Goal: Use online tool/utility: Utilize a website feature to perform a specific function

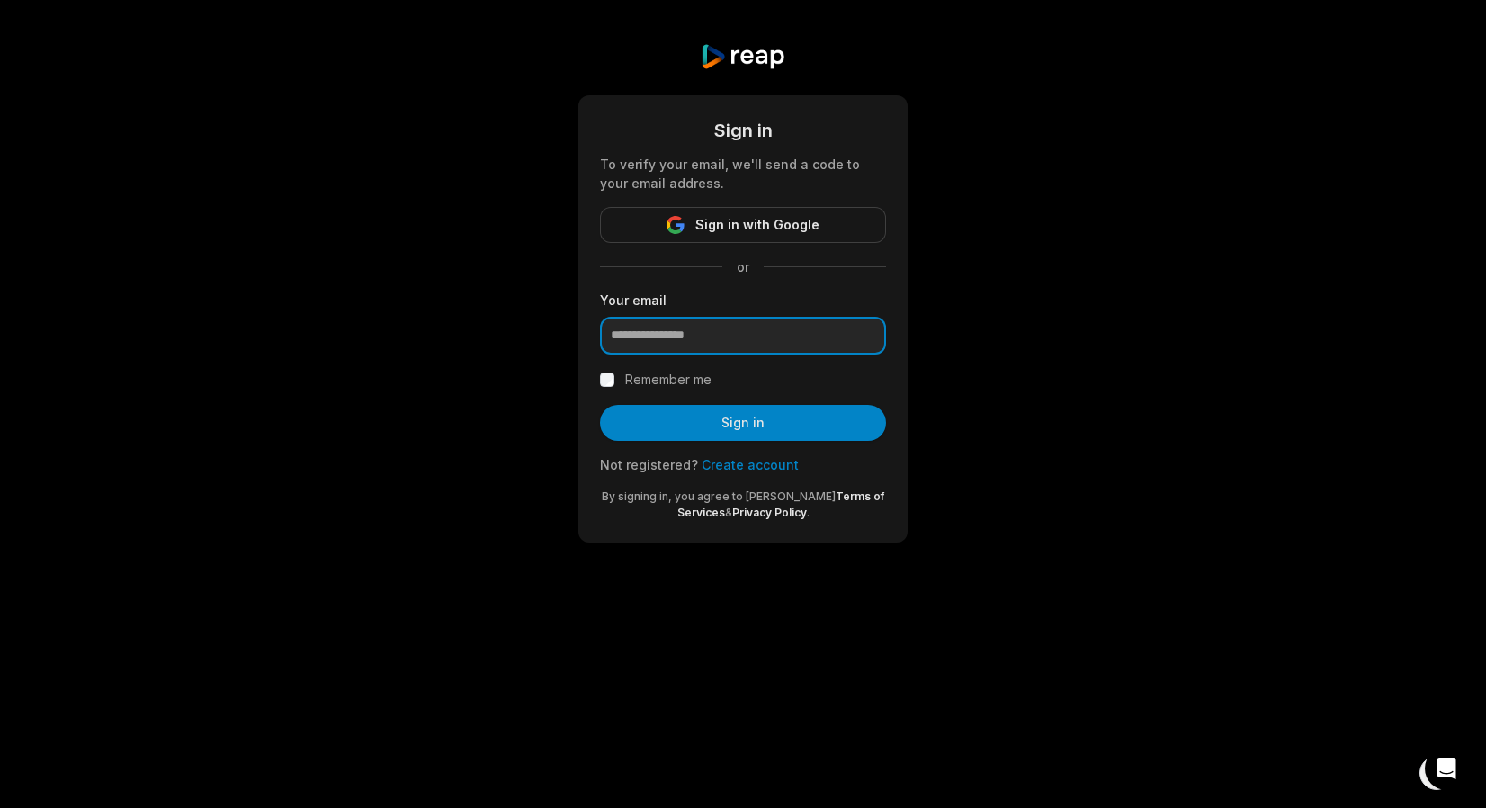
click at [669, 339] on input "email" at bounding box center [743, 336] width 286 height 38
type input "**********"
click at [660, 381] on label "Remember me" at bounding box center [668, 380] width 86 height 22
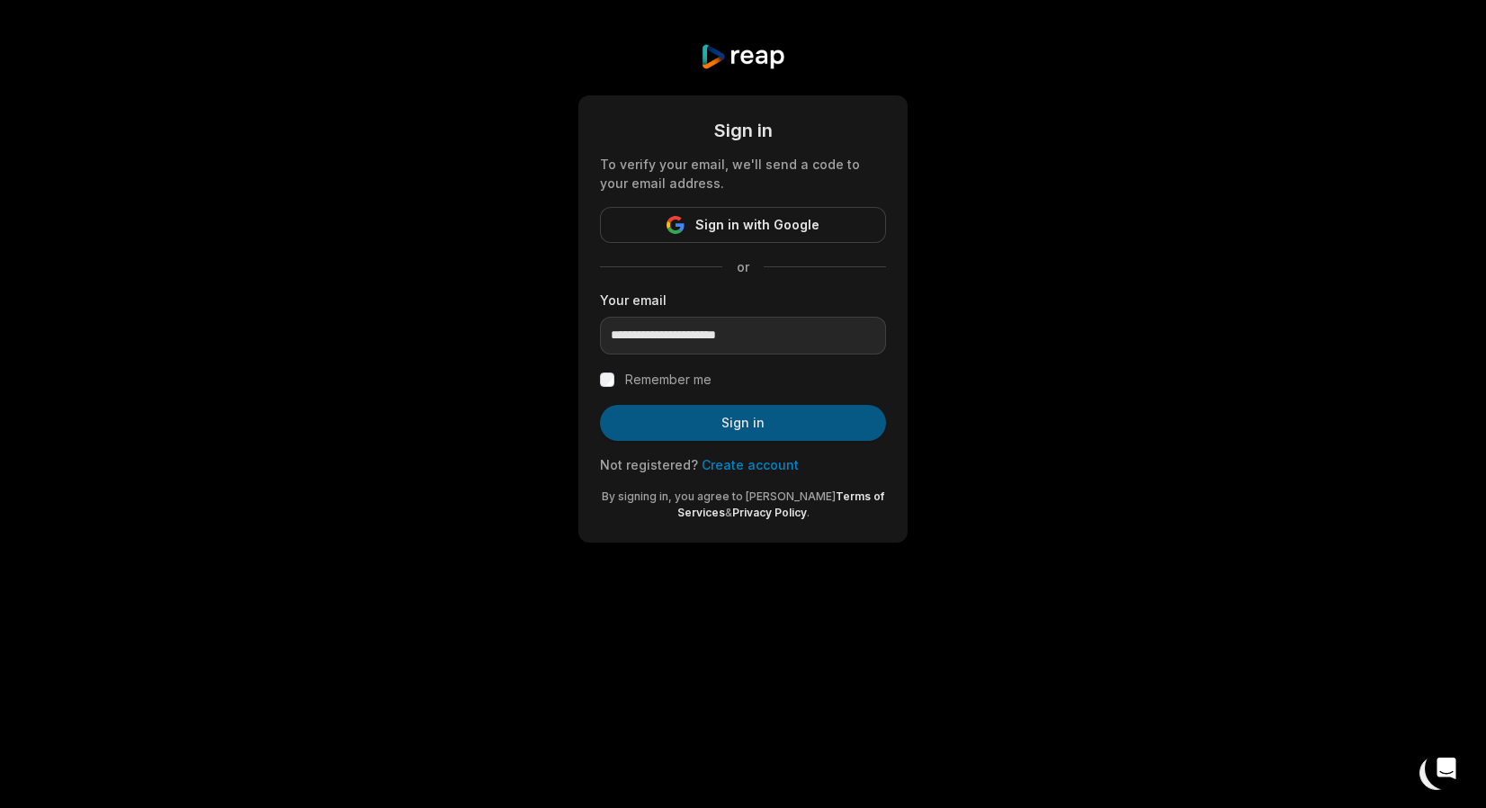
click at [688, 434] on button "Sign in" at bounding box center [743, 423] width 286 height 36
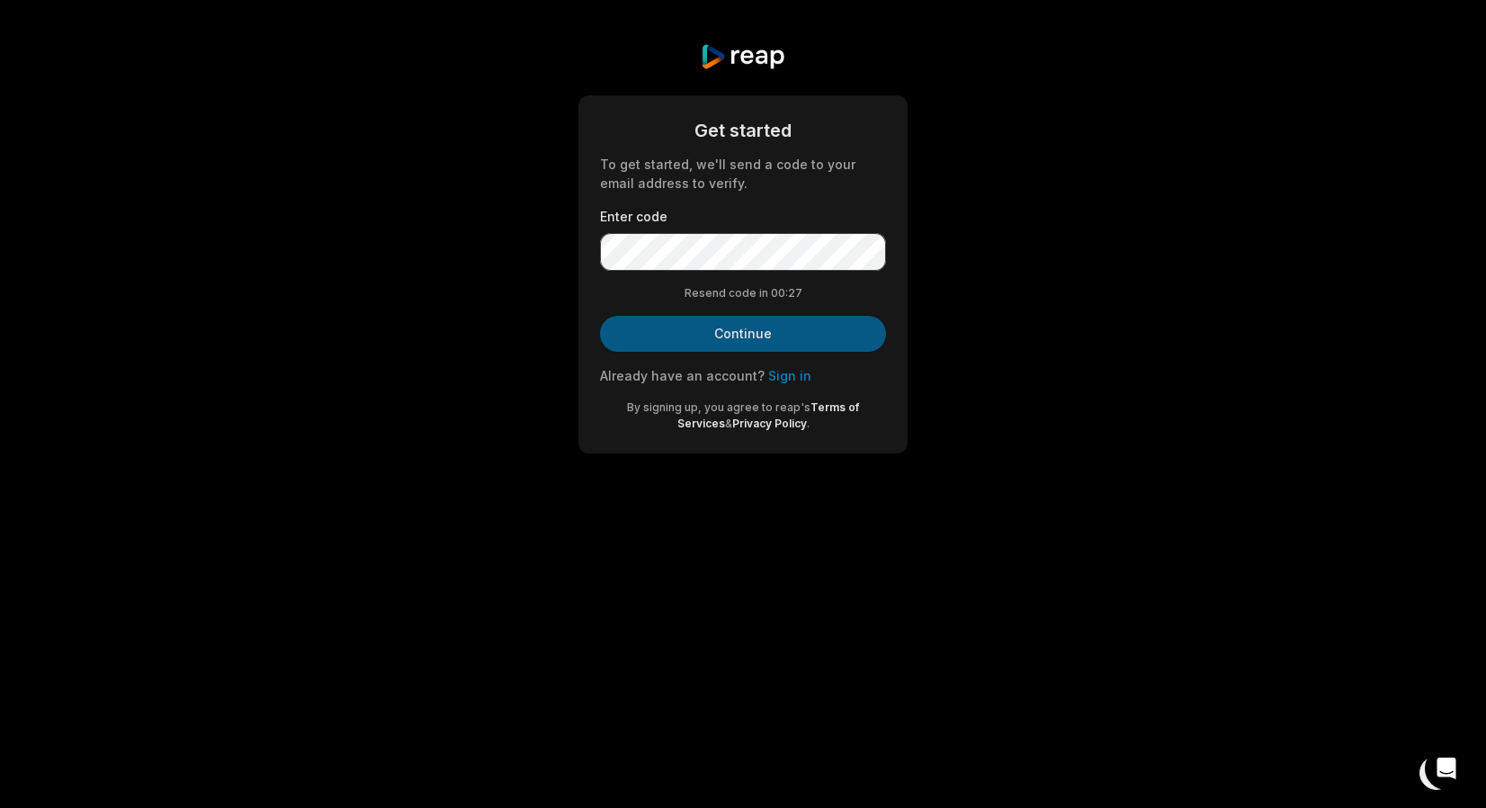
click at [770, 340] on button "Continue" at bounding box center [743, 334] width 286 height 36
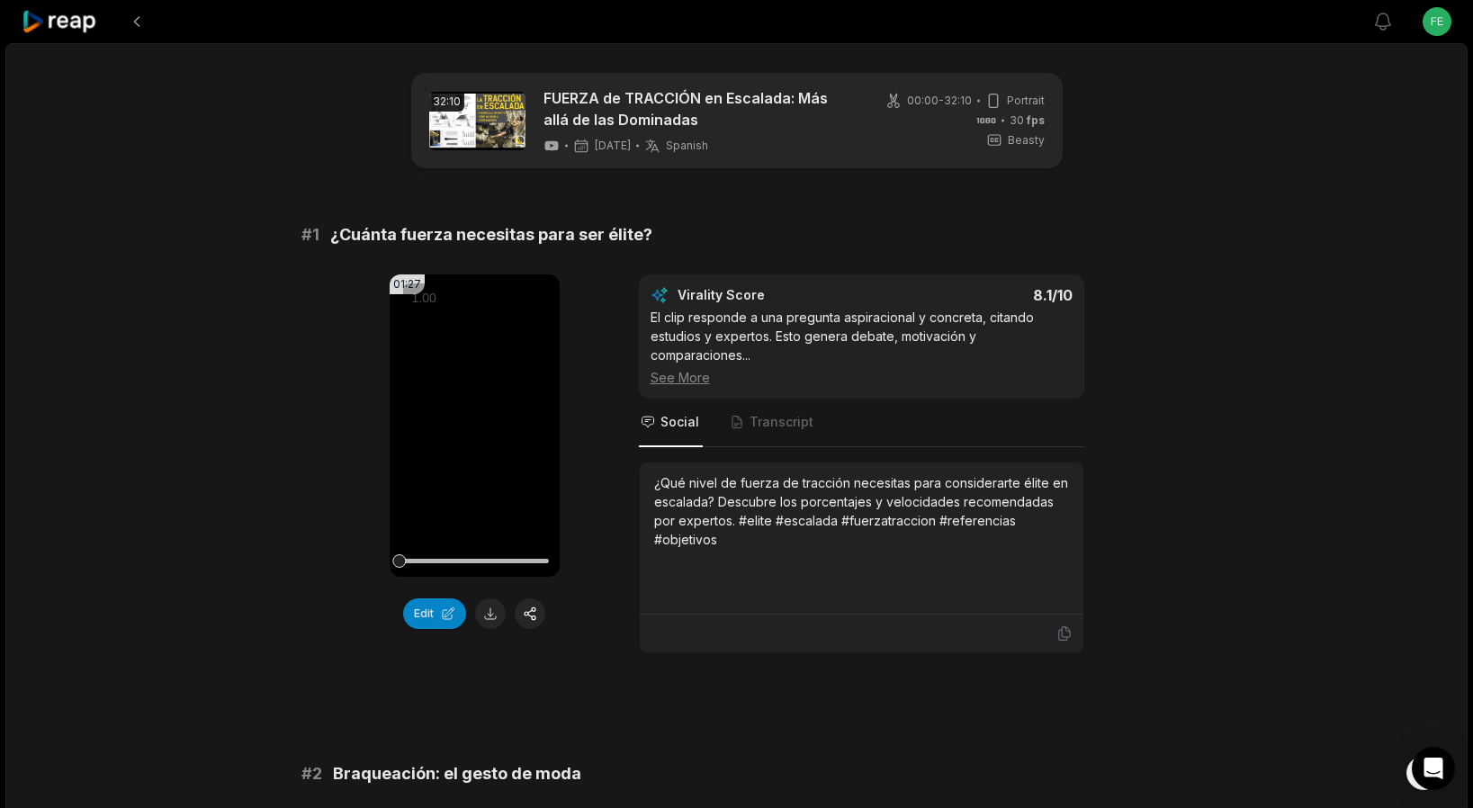
click at [72, 29] on icon at bounding box center [60, 22] width 76 height 24
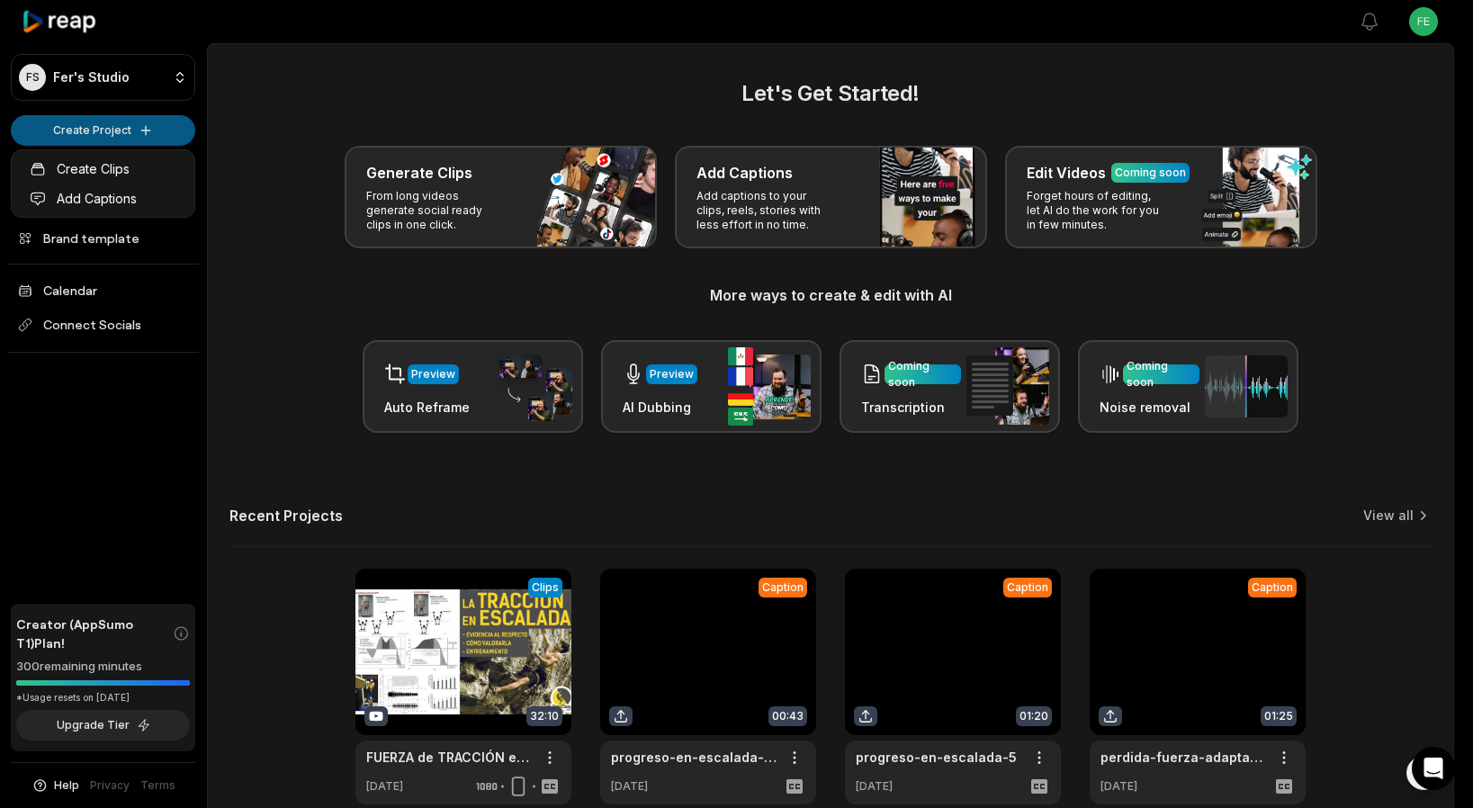
click at [85, 141] on html "FS Fer's Studio Create Project Home Projects Brand template Calendar Connect So…" at bounding box center [736, 404] width 1473 height 808
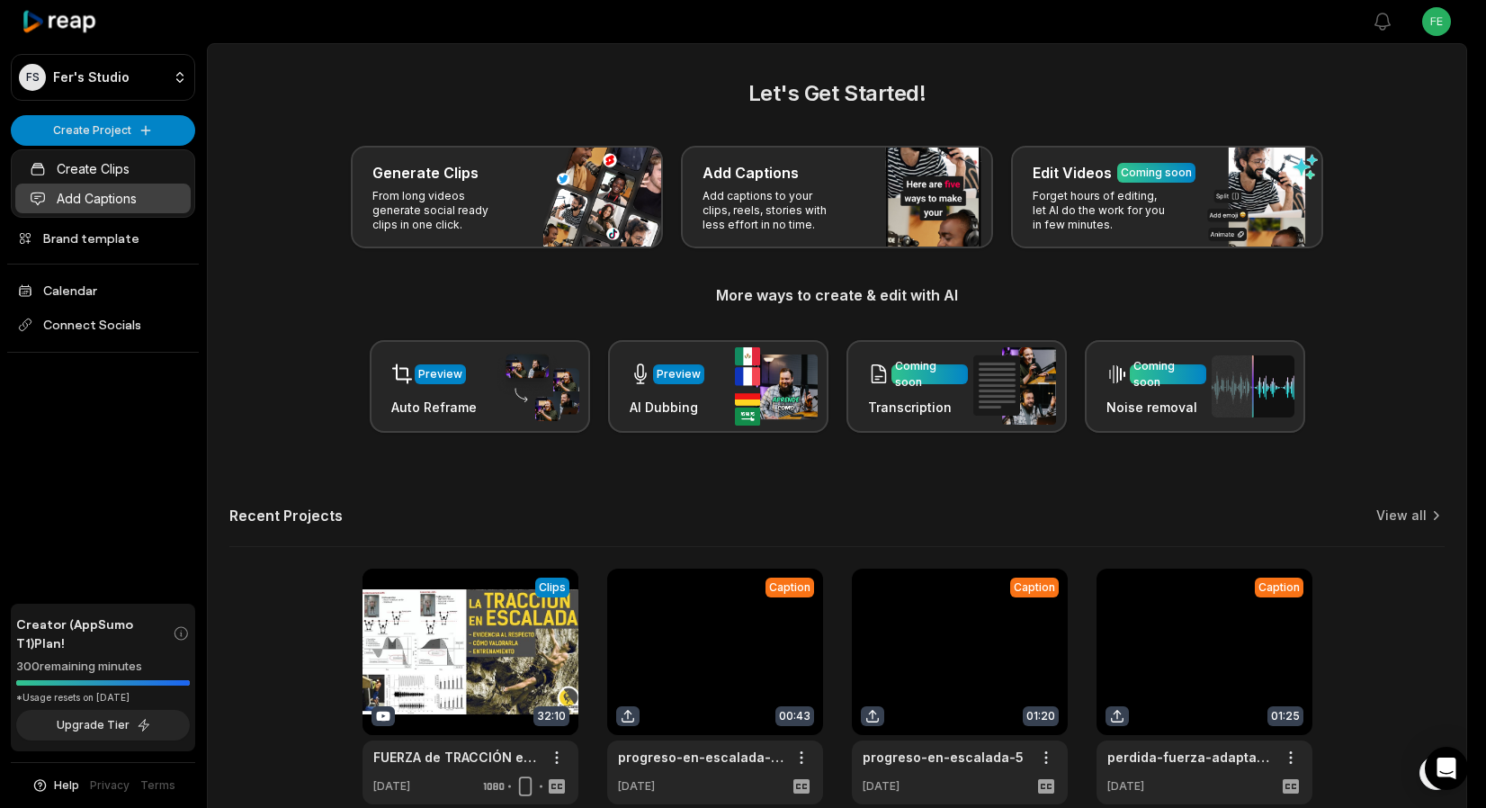
click at [94, 192] on link "Add Captions" at bounding box center [102, 199] width 175 height 30
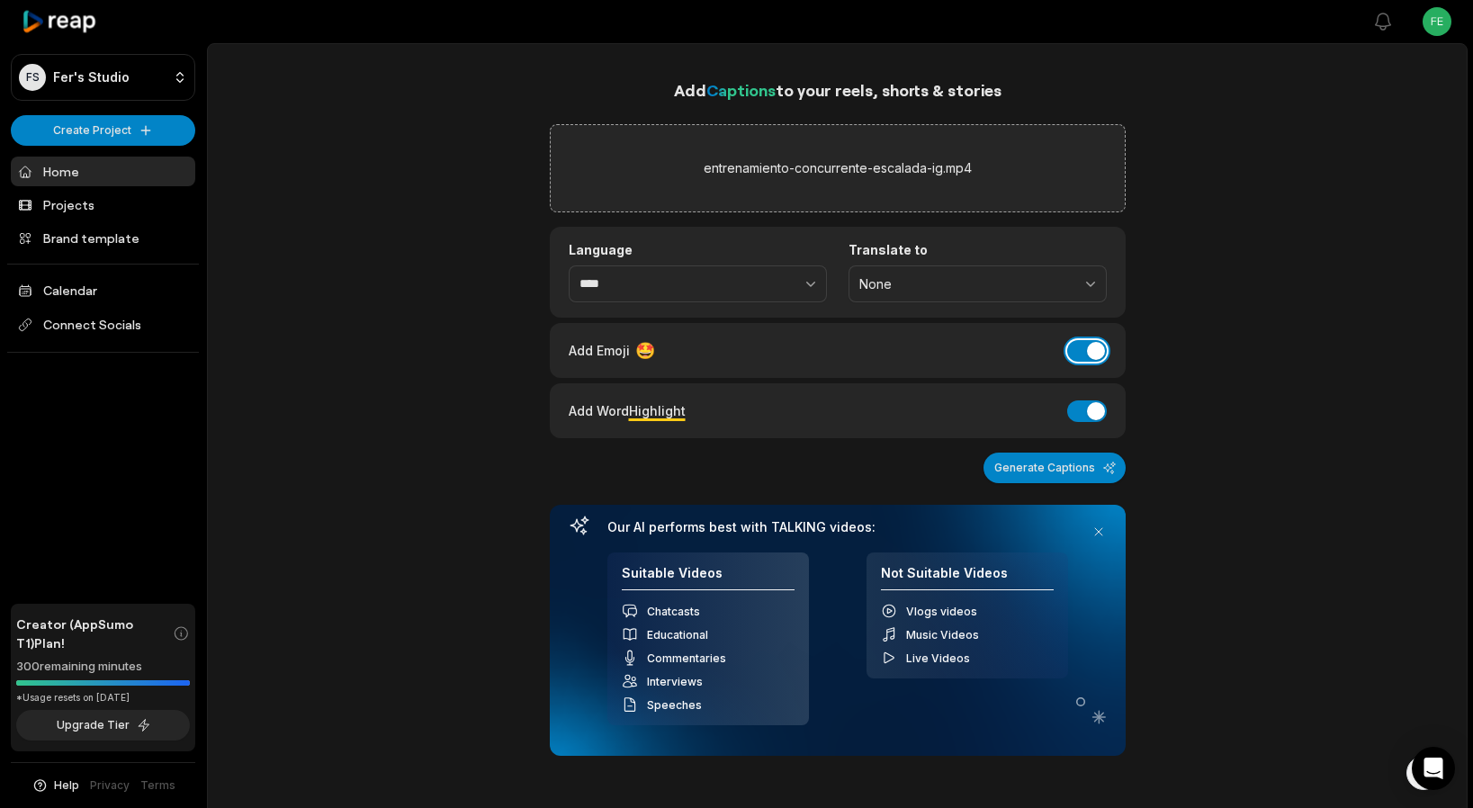
click at [1077, 354] on button "Add Emoji" at bounding box center [1087, 351] width 40 height 22
click at [721, 281] on button "button" at bounding box center [771, 284] width 111 height 38
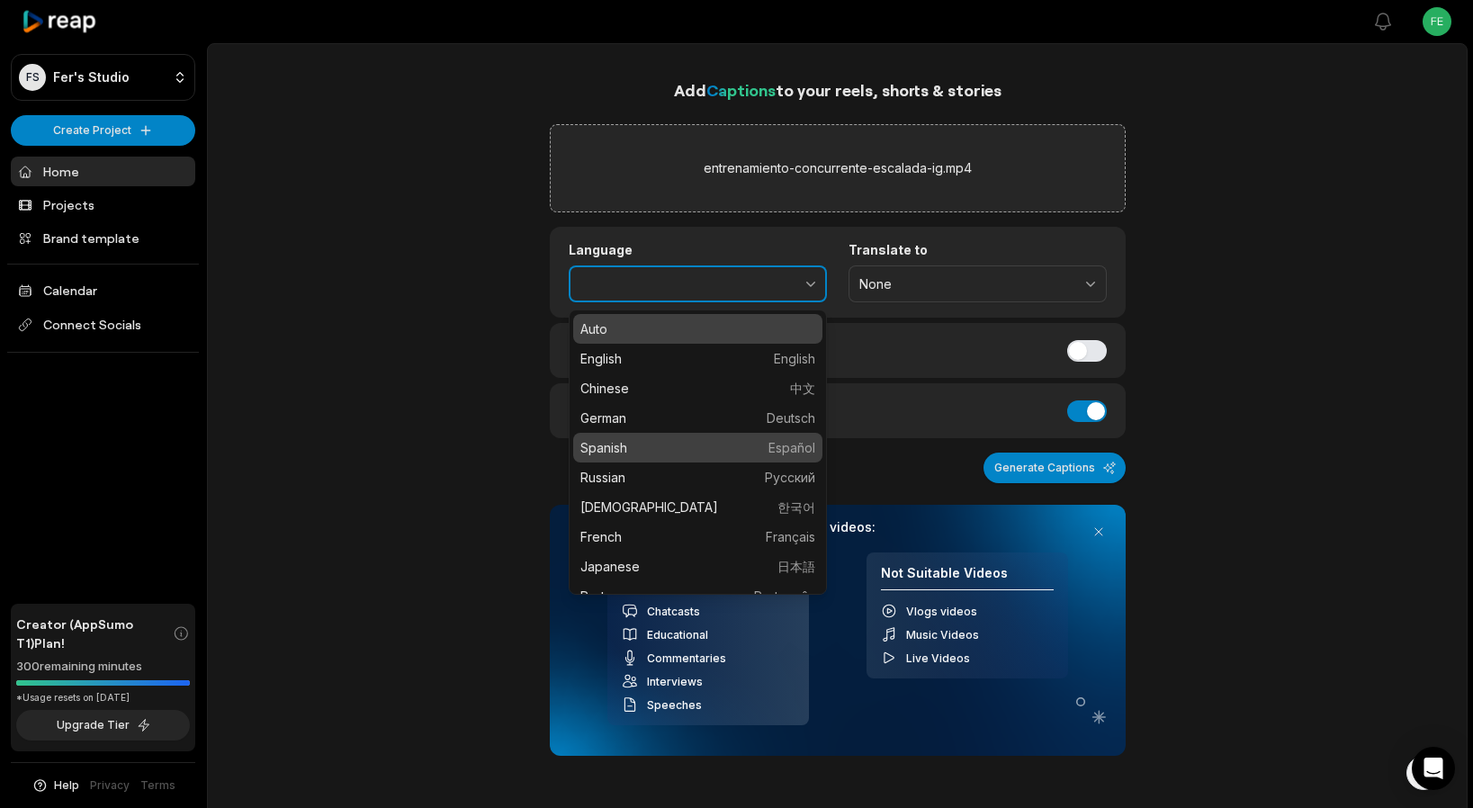
type input "*******"
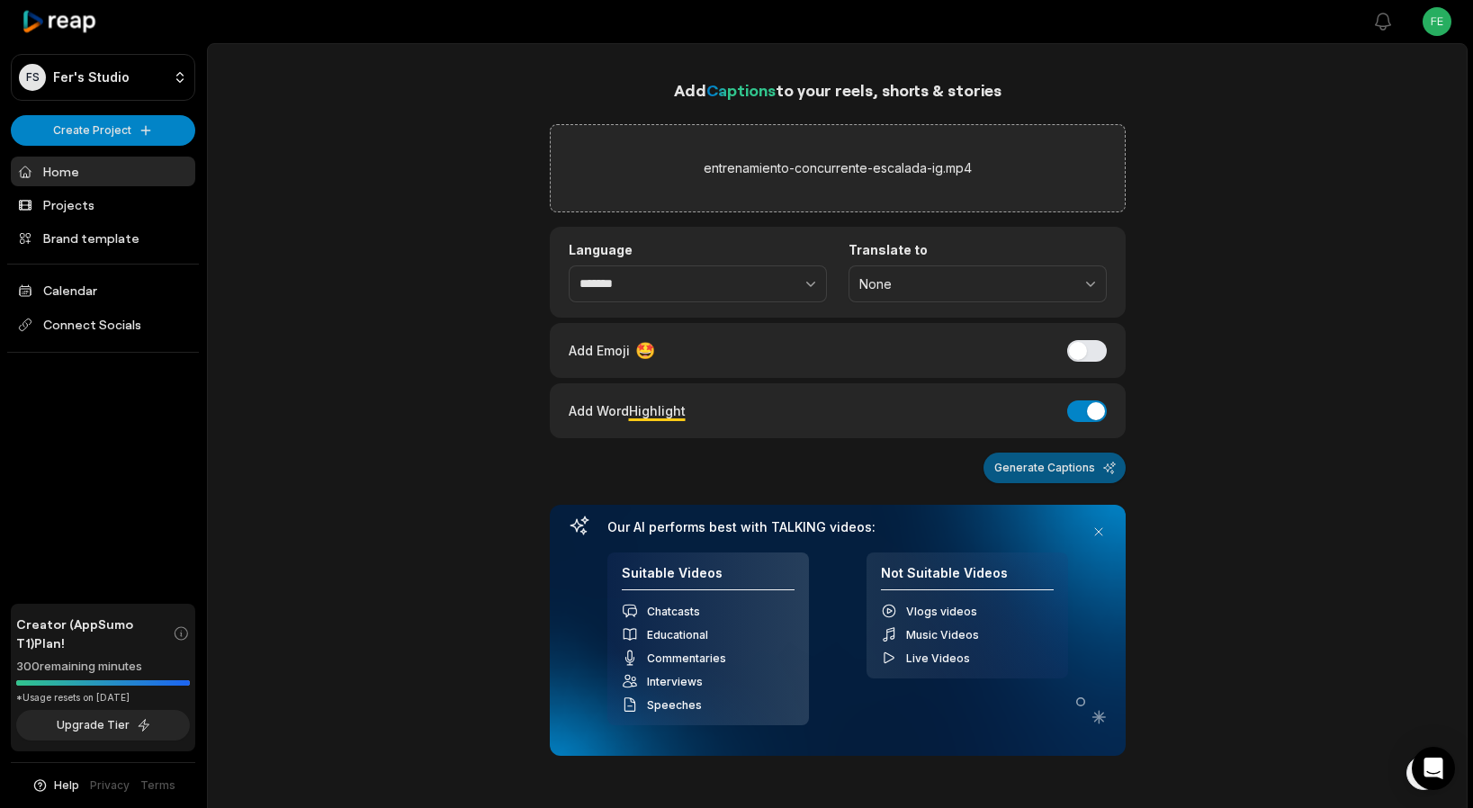
click at [1050, 471] on button "Generate Captions" at bounding box center [1054, 468] width 142 height 31
